Goal: Task Accomplishment & Management: Use online tool/utility

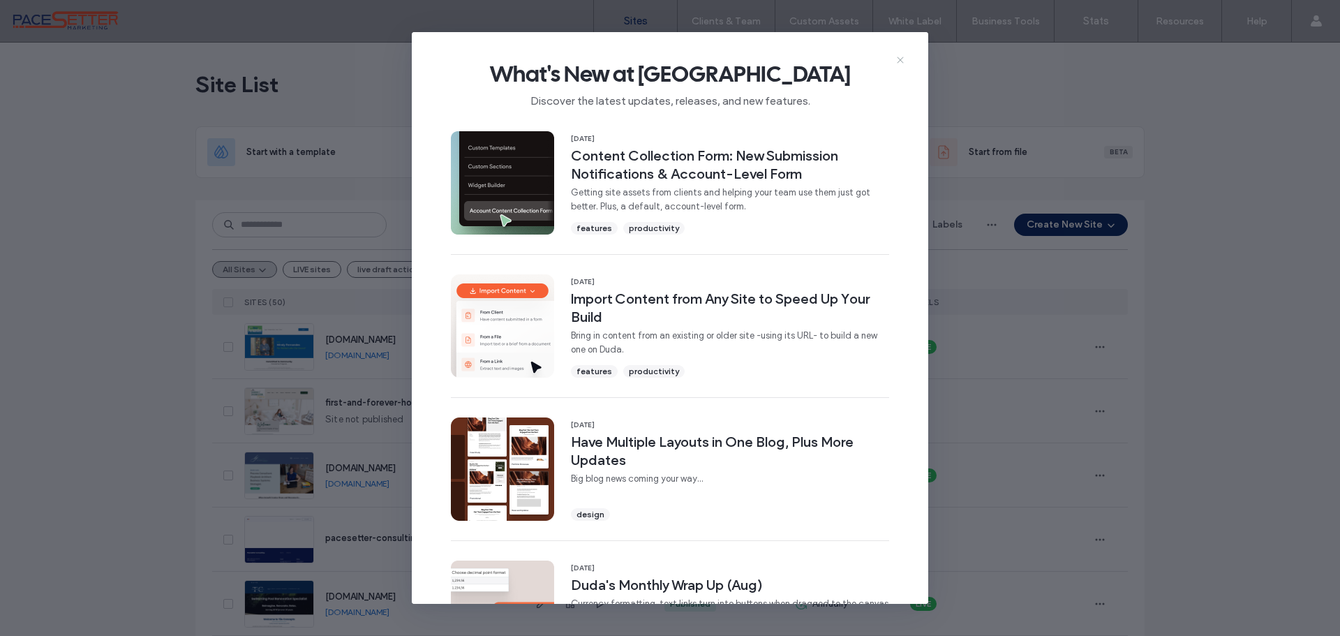
click at [898, 56] on icon at bounding box center [900, 59] width 11 height 11
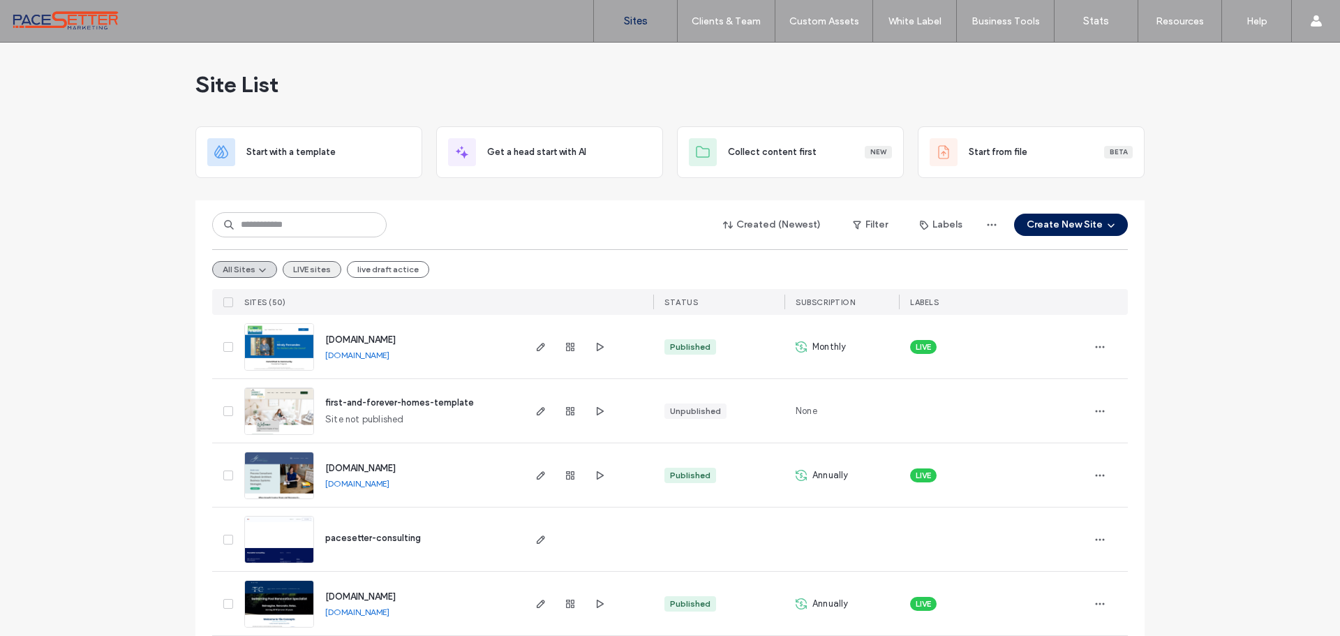
click at [304, 263] on button "LIVE sites" at bounding box center [312, 269] width 59 height 17
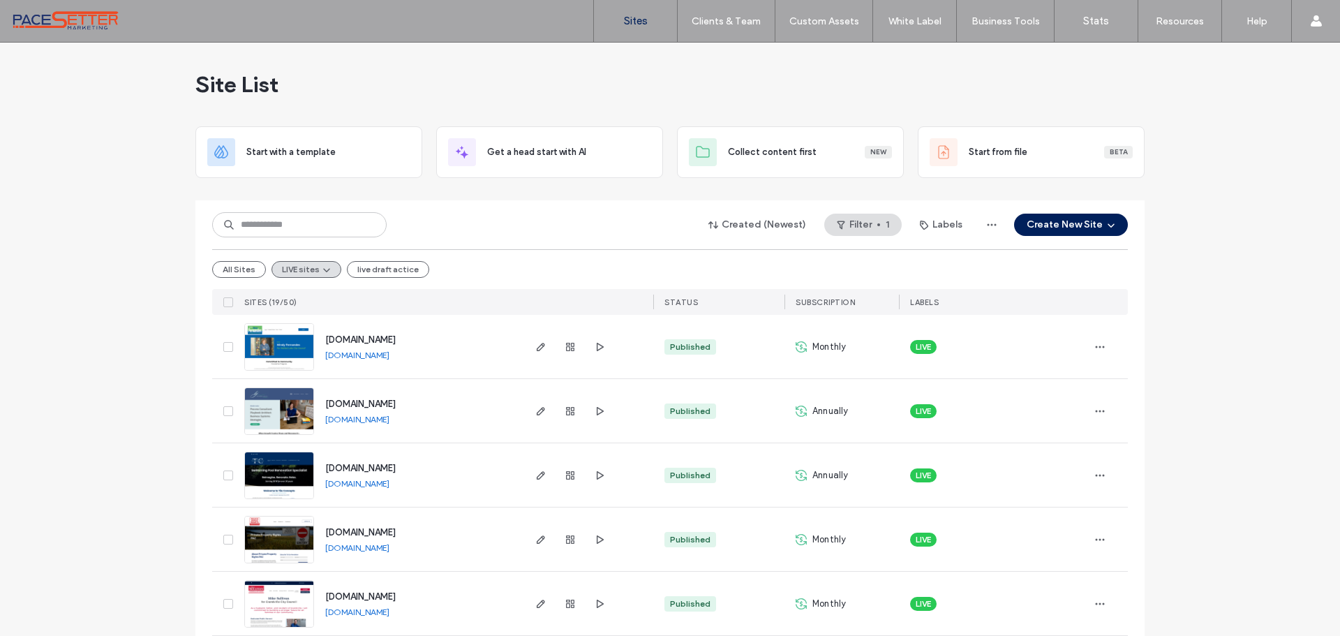
scroll to position [117, 0]
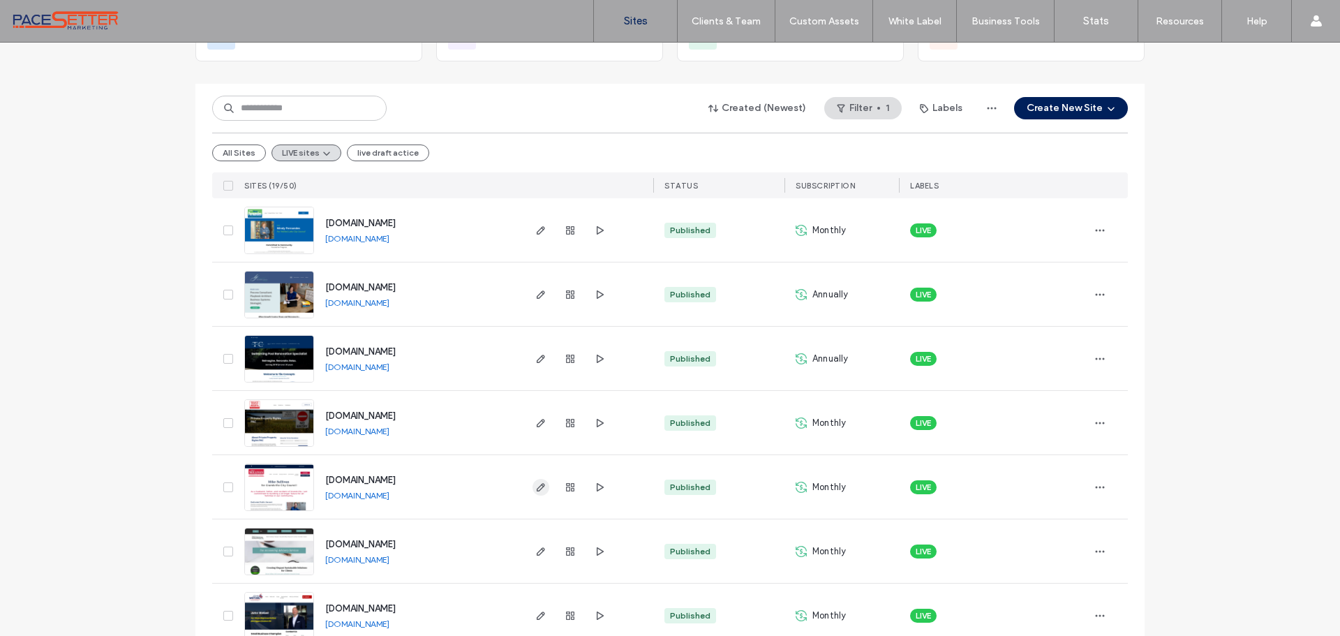
click at [537, 485] on use "button" at bounding box center [541, 487] width 8 height 8
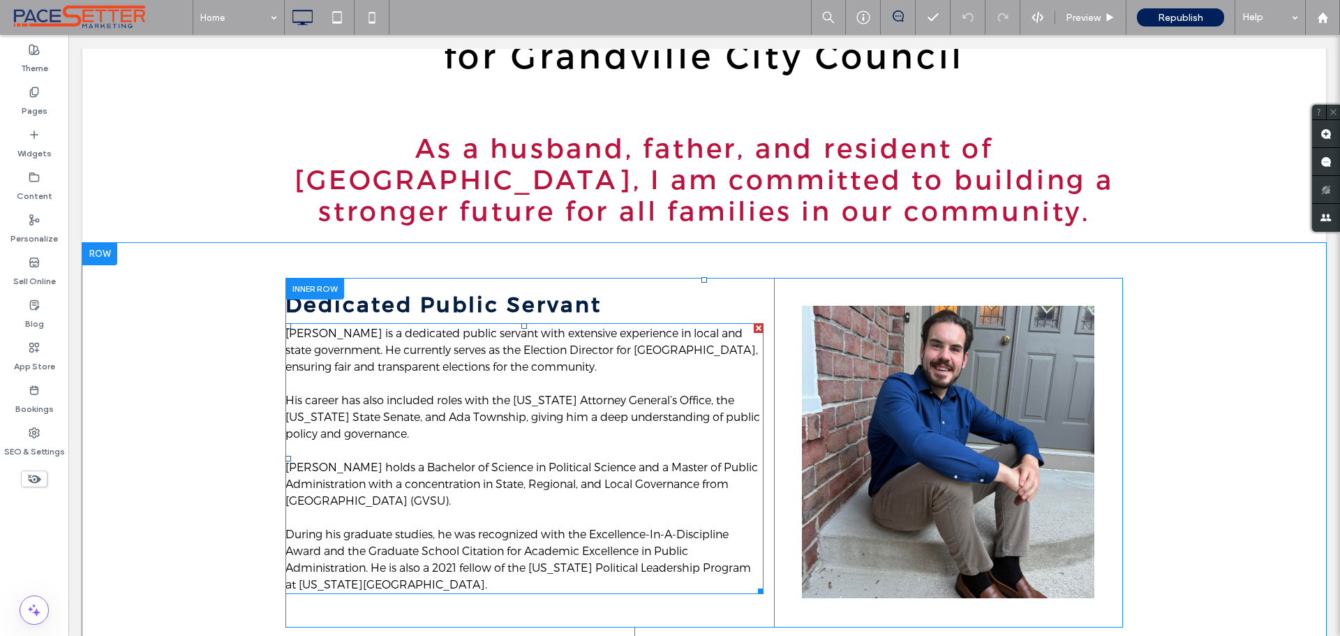
scroll to position [349, 0]
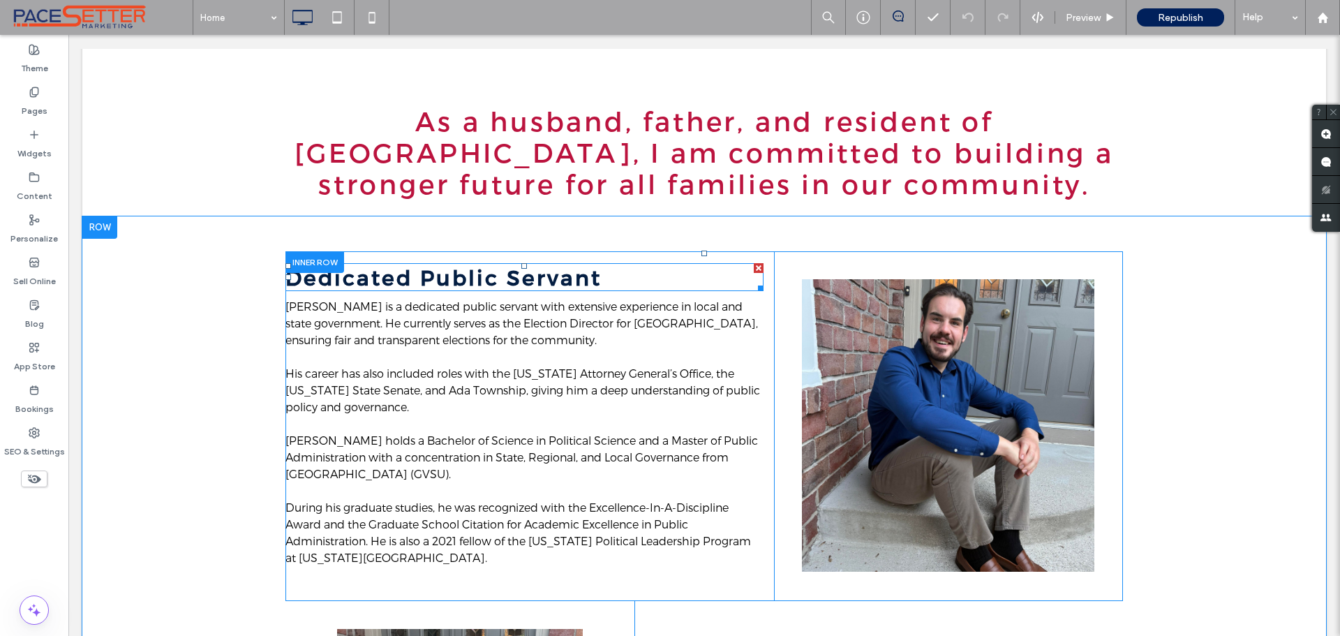
click at [754, 268] on div at bounding box center [759, 268] width 10 height 10
